Goal: Communication & Community: Answer question/provide support

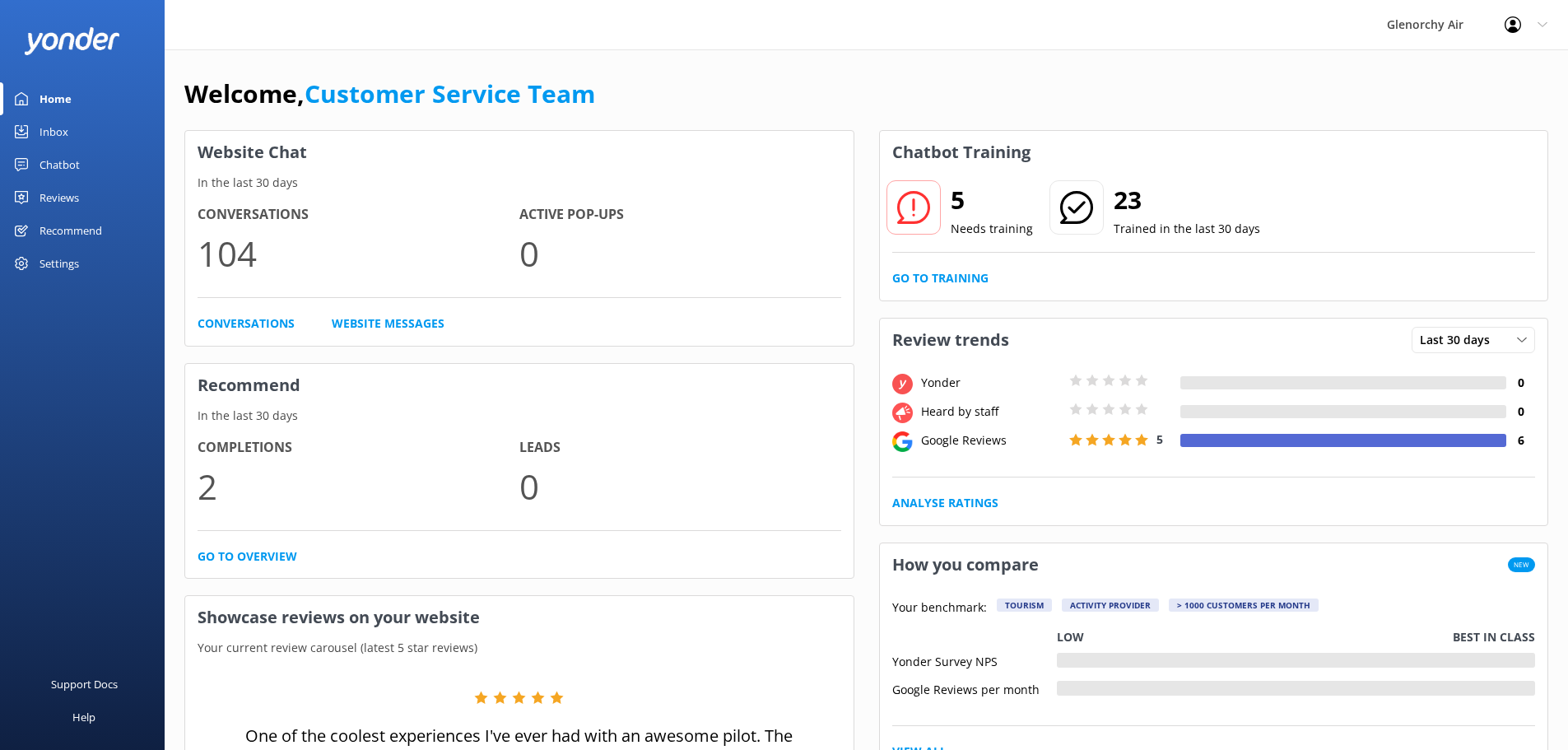
click at [57, 135] on div "Inbox" at bounding box center [54, 131] width 29 height 33
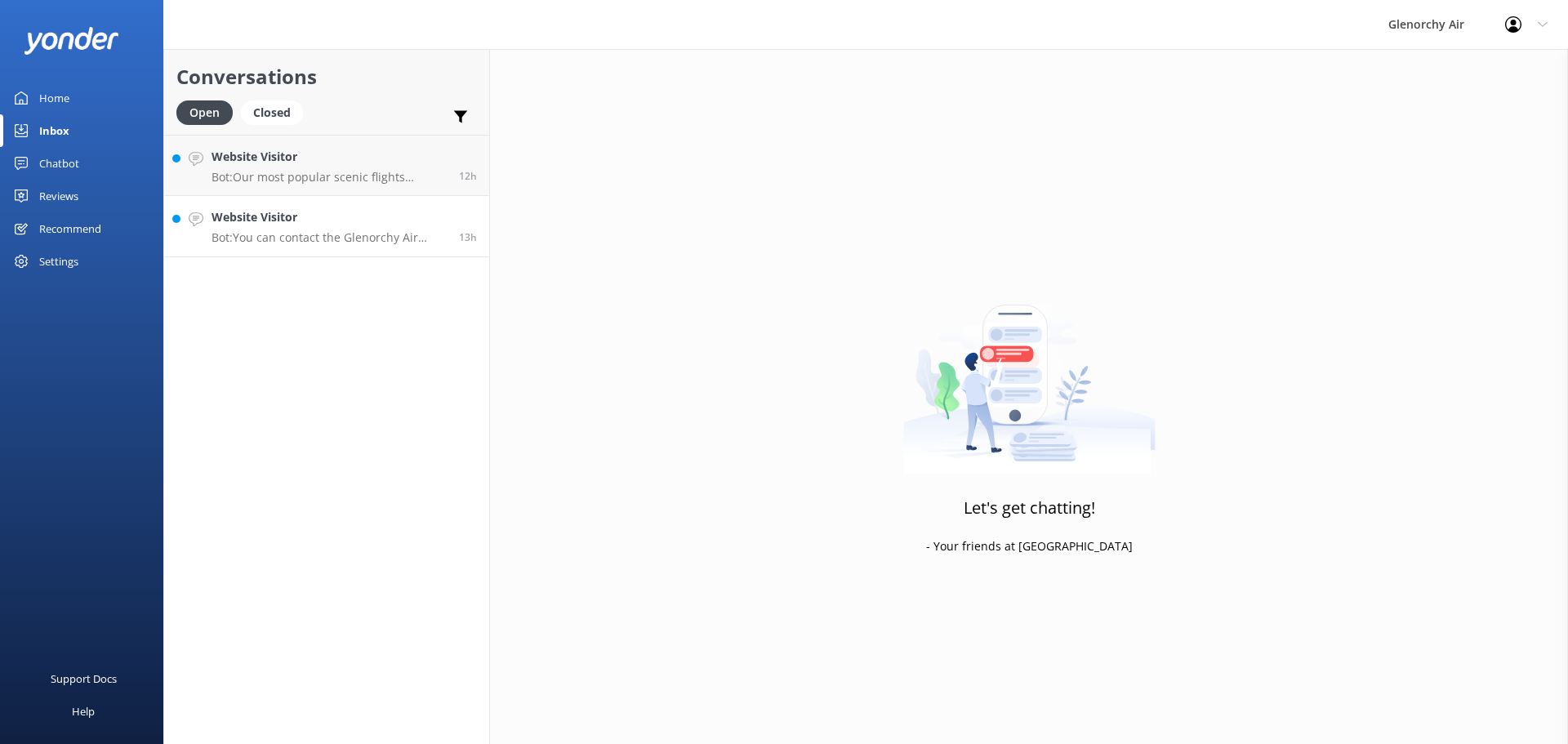
click at [347, 222] on h4 "Website Visitor" at bounding box center [329, 217] width 235 height 18
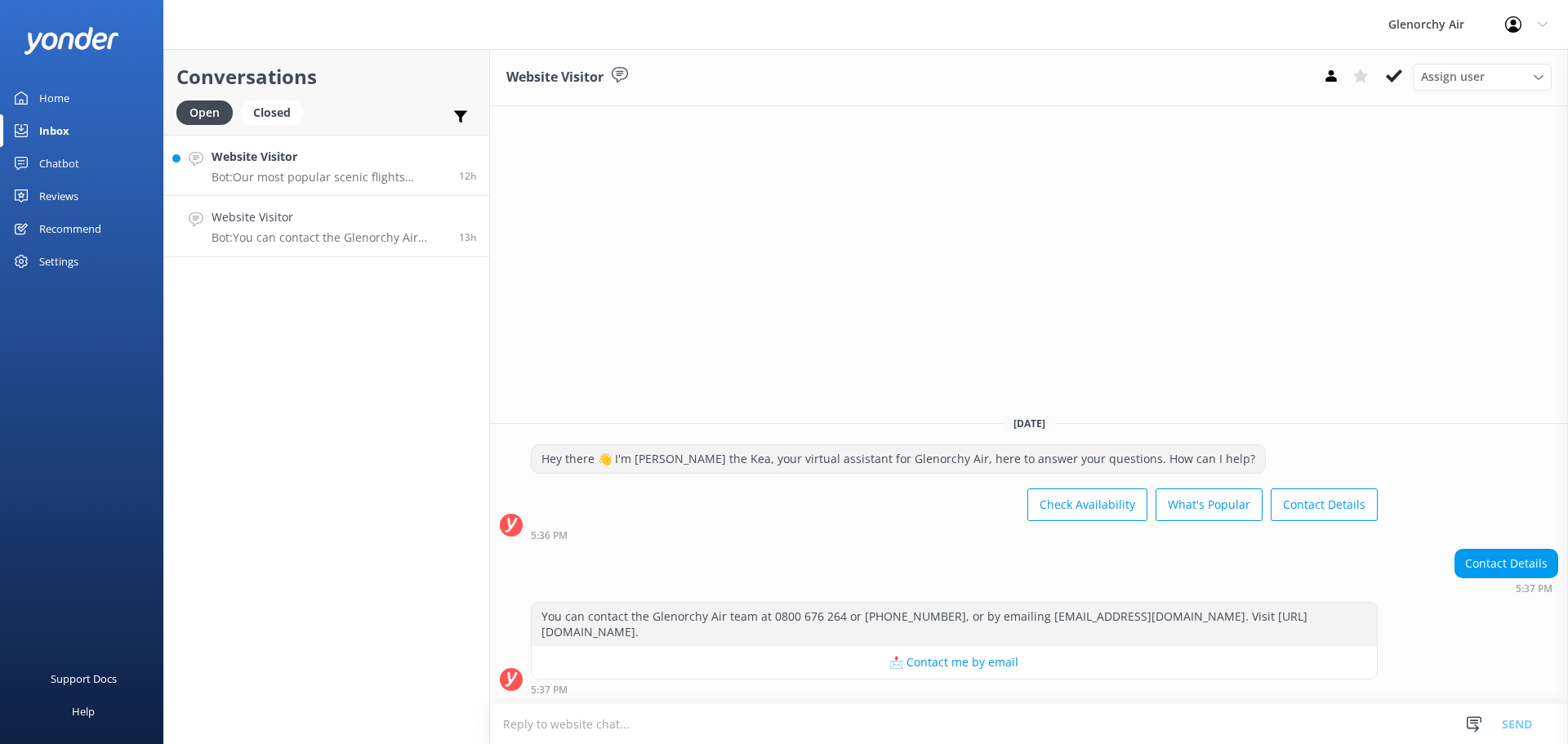
click at [361, 173] on p "Bot: Our most popular scenic flights include: - Milford Sound Fly | Cruise | Fl…" at bounding box center [329, 177] width 235 height 15
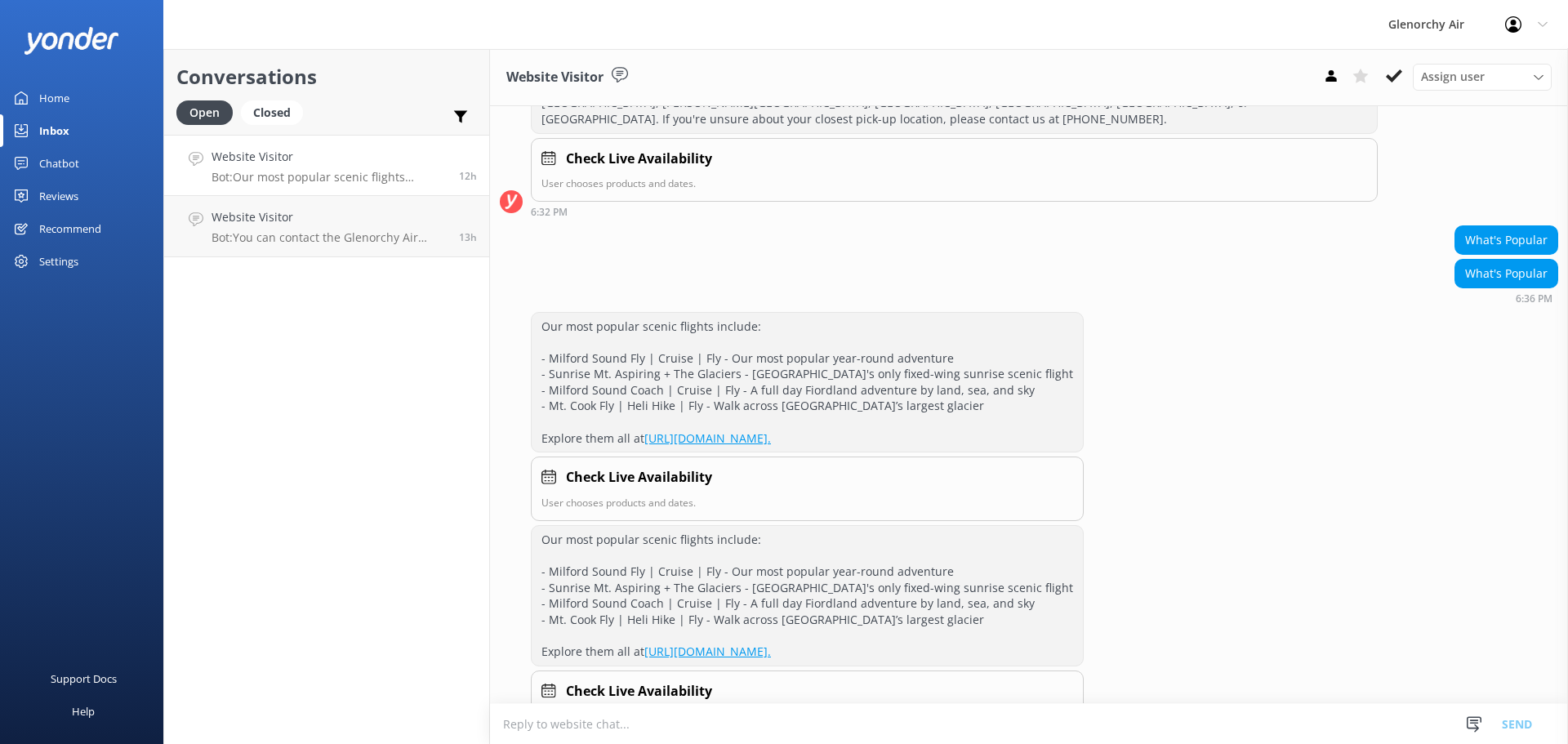
scroll to position [289, 0]
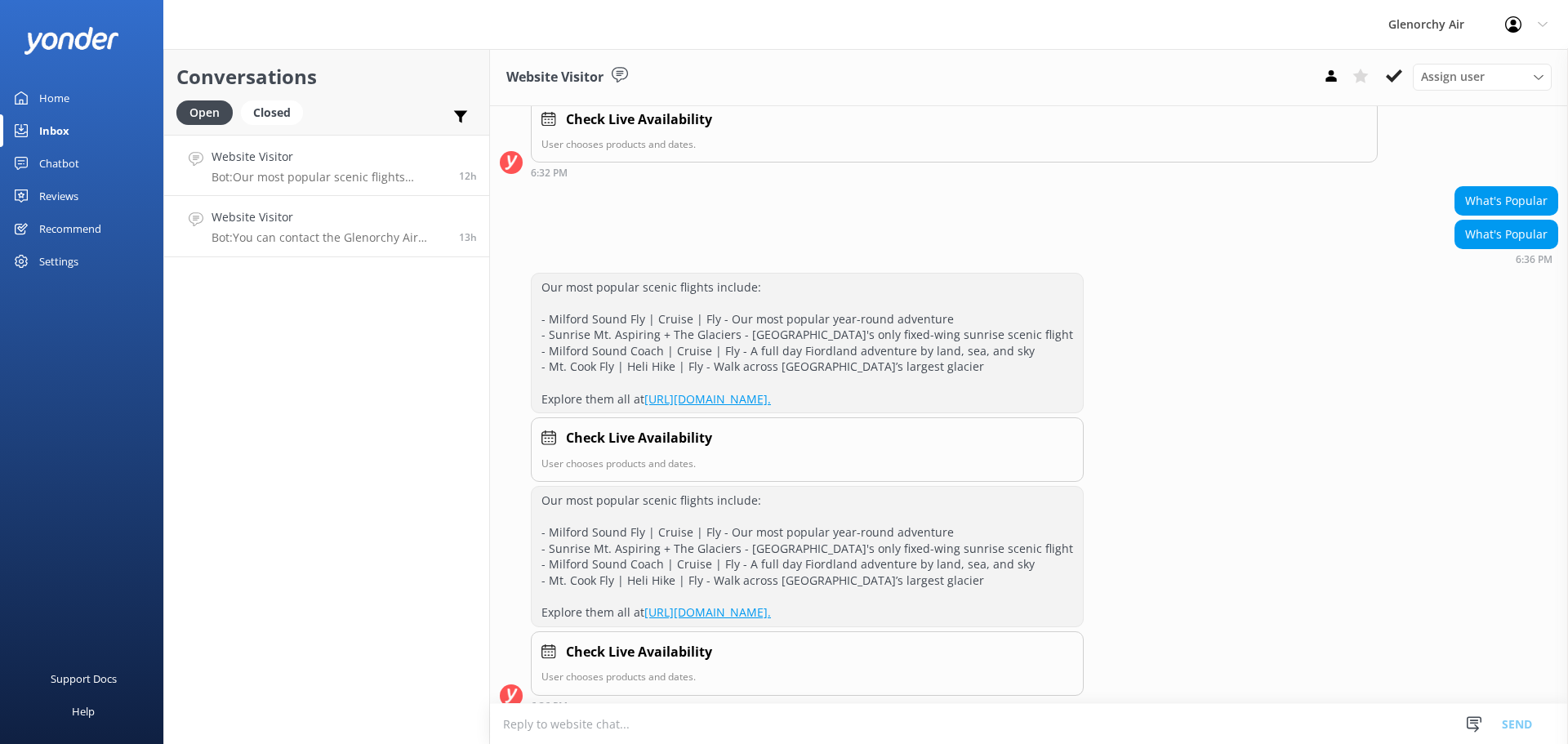
click at [359, 234] on p "Bot: You can contact the Glenorchy Air team at 0800 676 264 or [PHONE_NUMBER], …" at bounding box center [329, 237] width 235 height 15
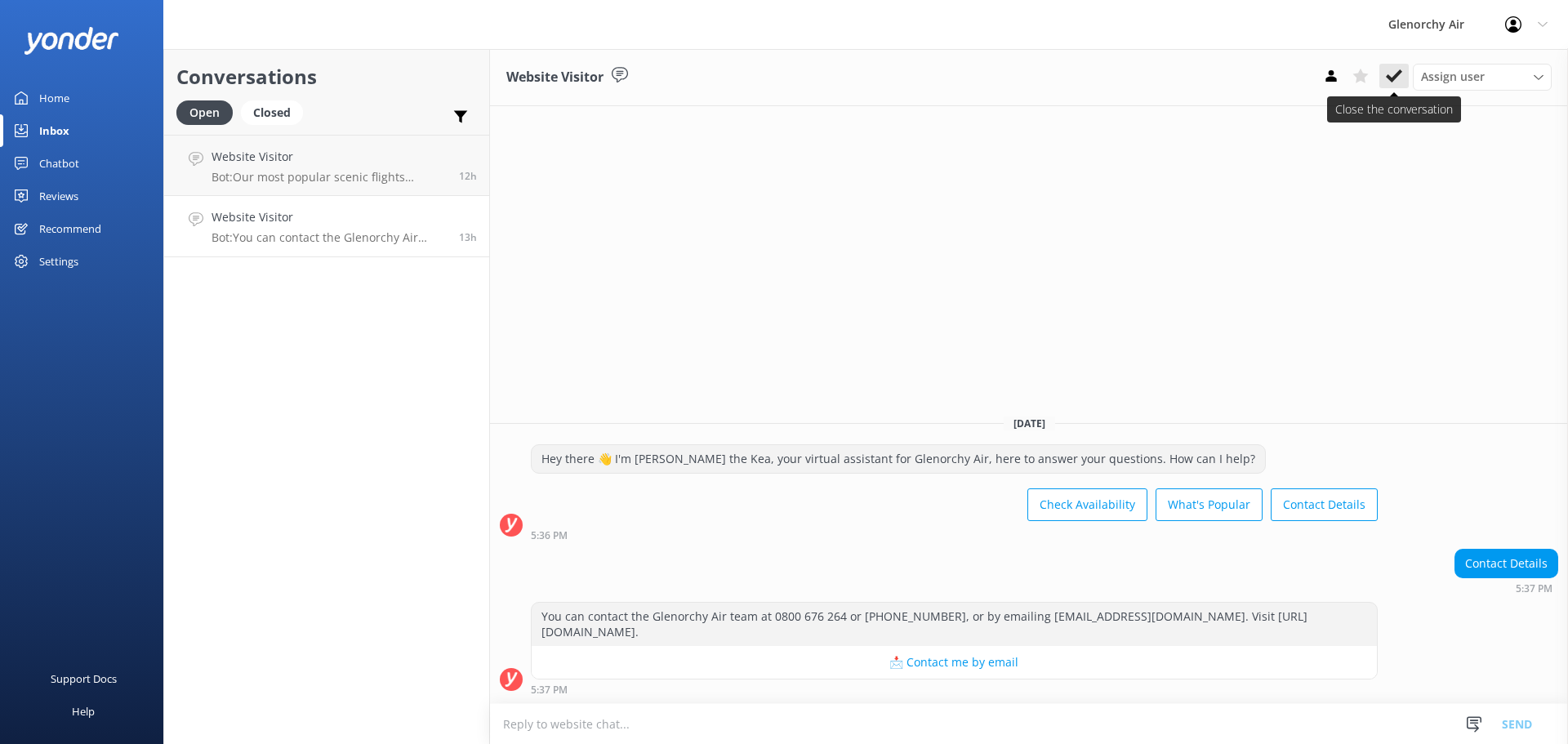
click at [1392, 77] on icon at bounding box center [1395, 76] width 17 height 17
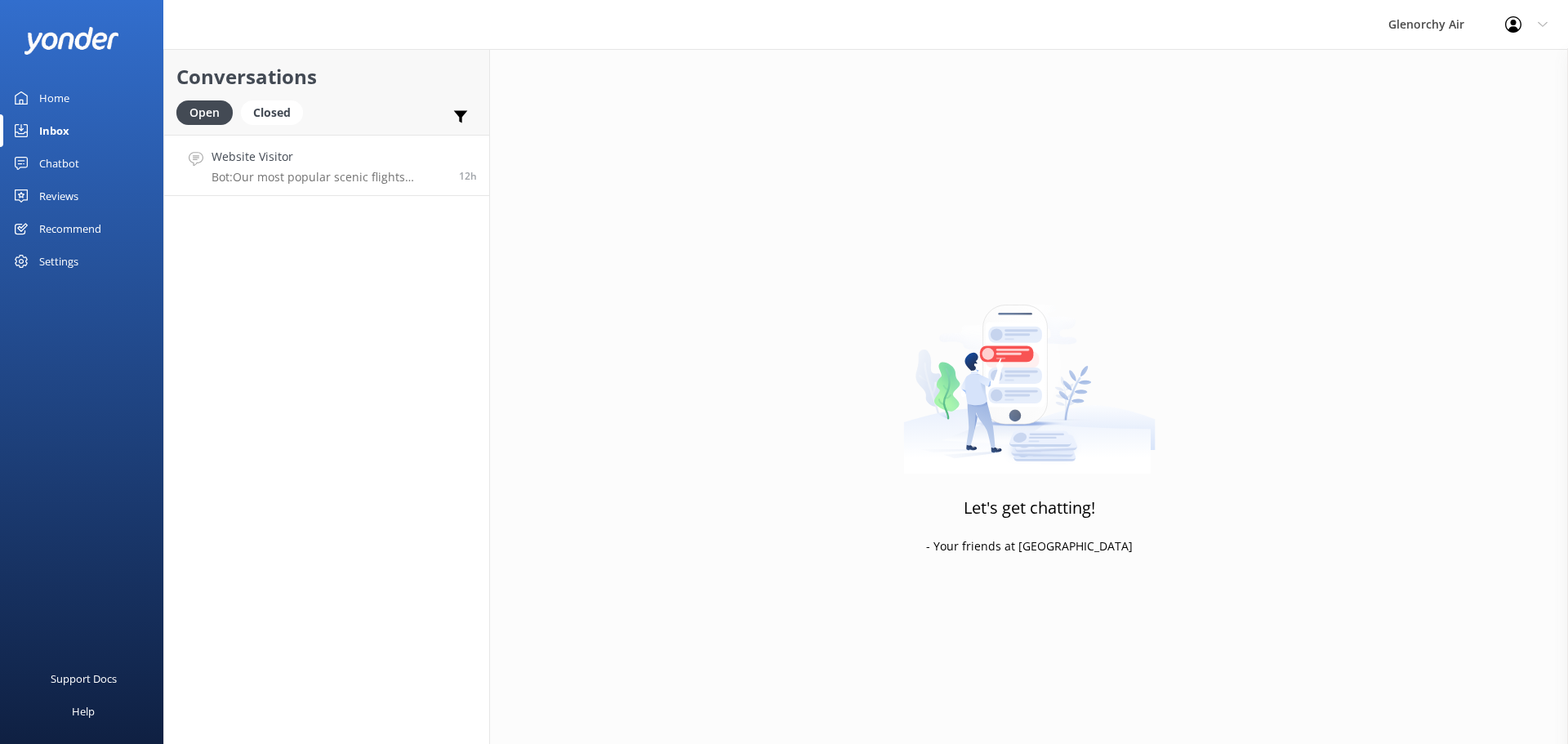
click at [341, 172] on p "Bot: Our most popular scenic flights include: - Milford Sound Fly | Cruise | Fl…" at bounding box center [329, 177] width 235 height 15
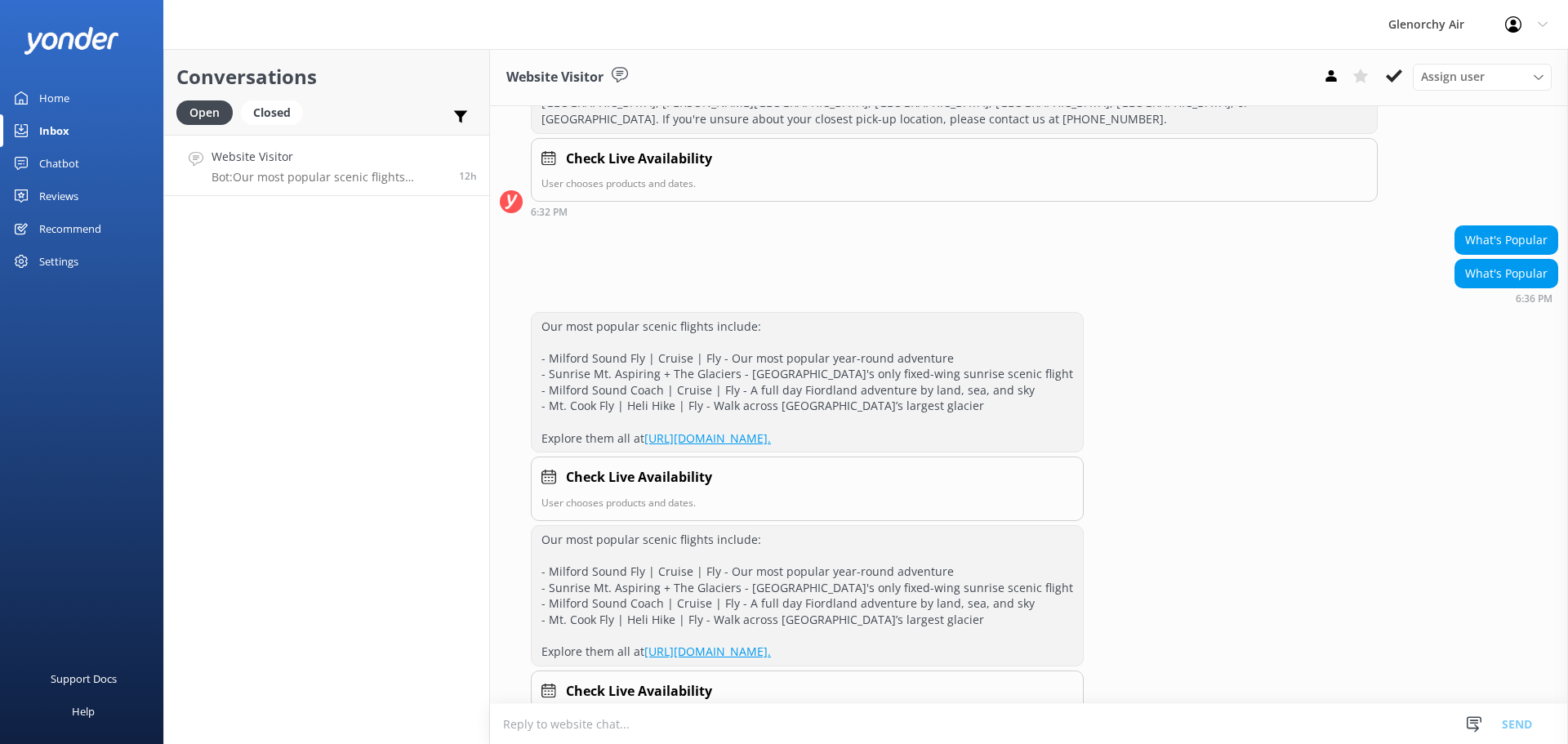
scroll to position [289, 0]
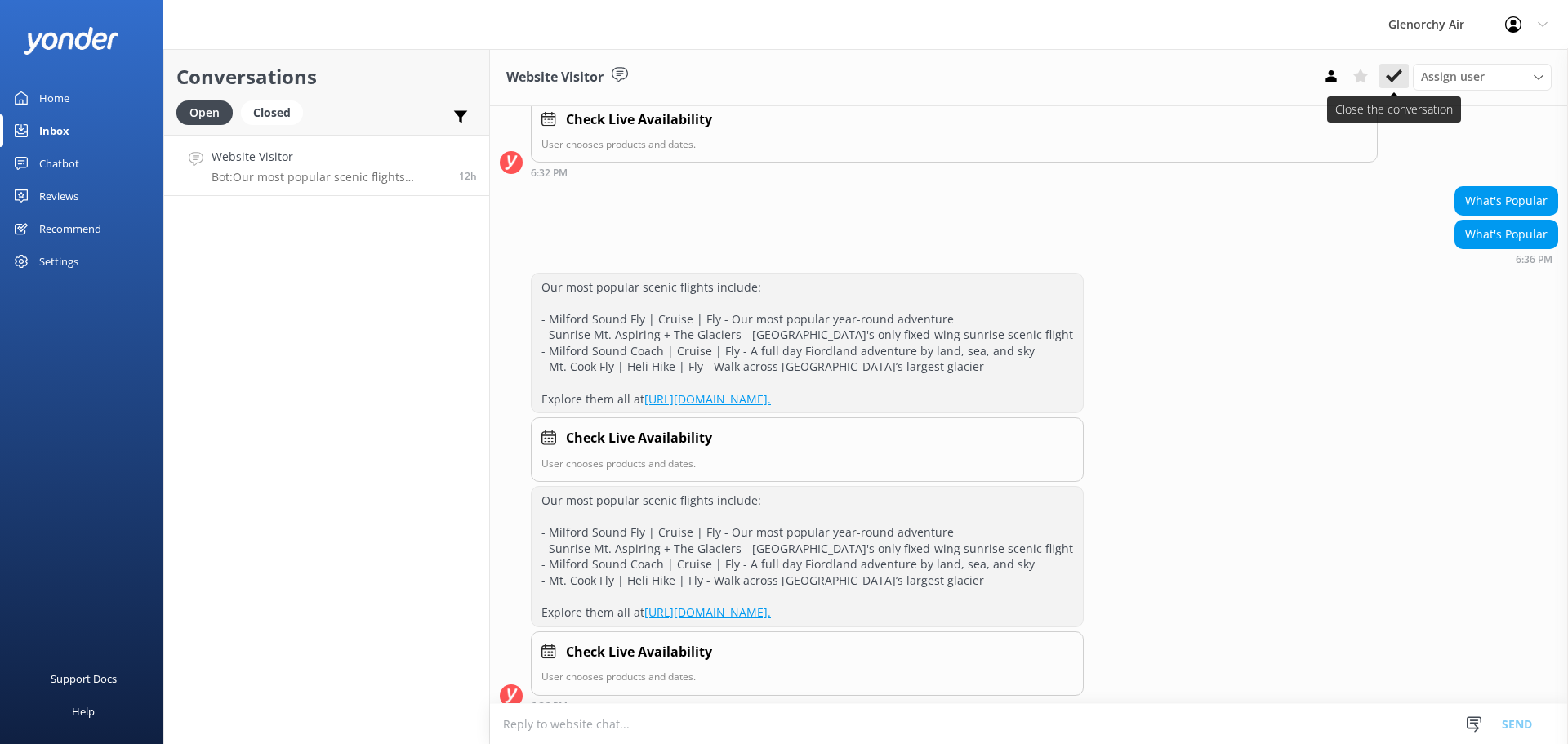
click at [1387, 83] on icon at bounding box center [1395, 76] width 17 height 17
